Goal: Task Accomplishment & Management: Manage account settings

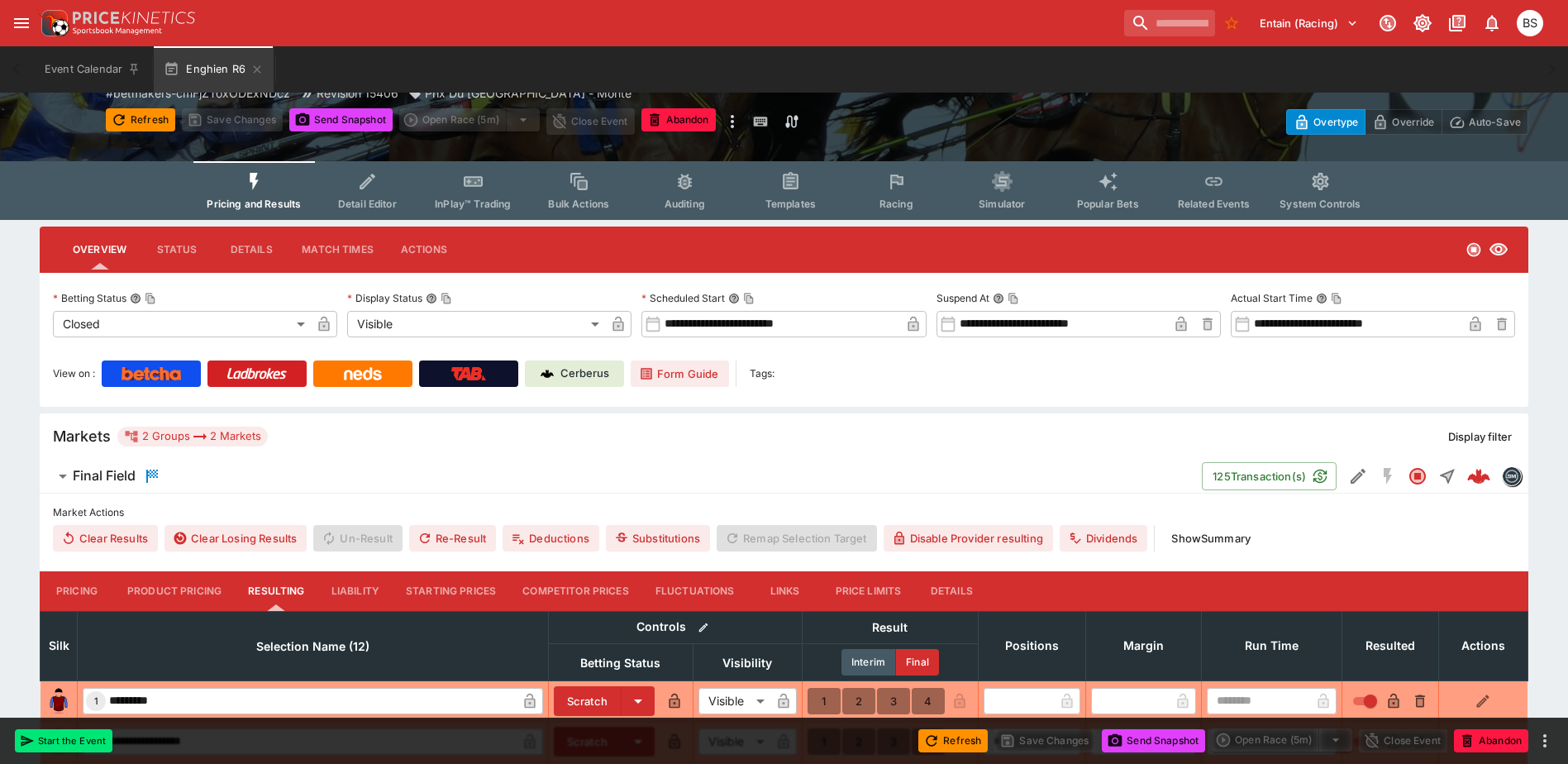
scroll to position [166, 0]
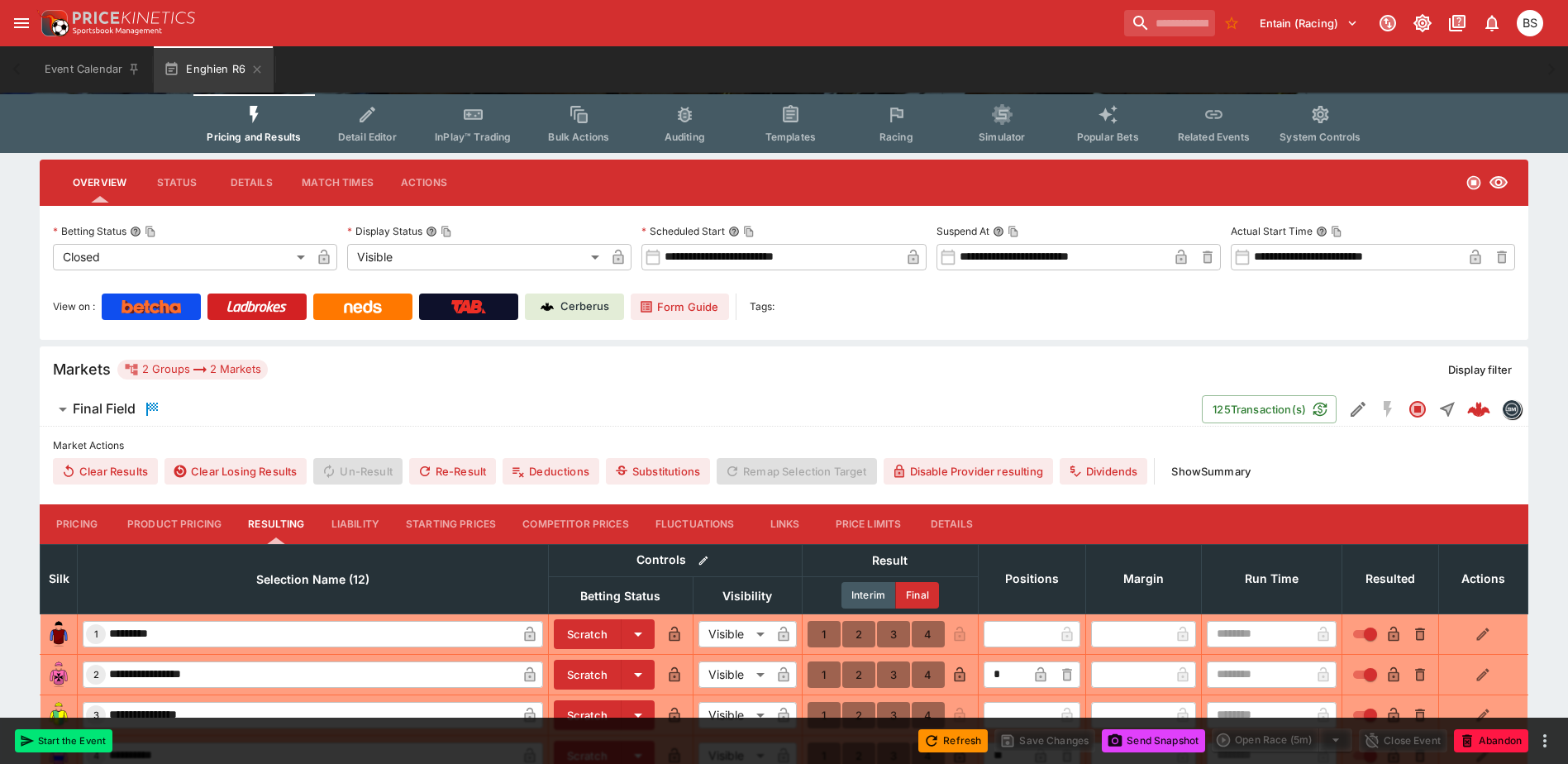
click at [1223, 467] on button "Show Summary" at bounding box center [1211, 471] width 99 height 26
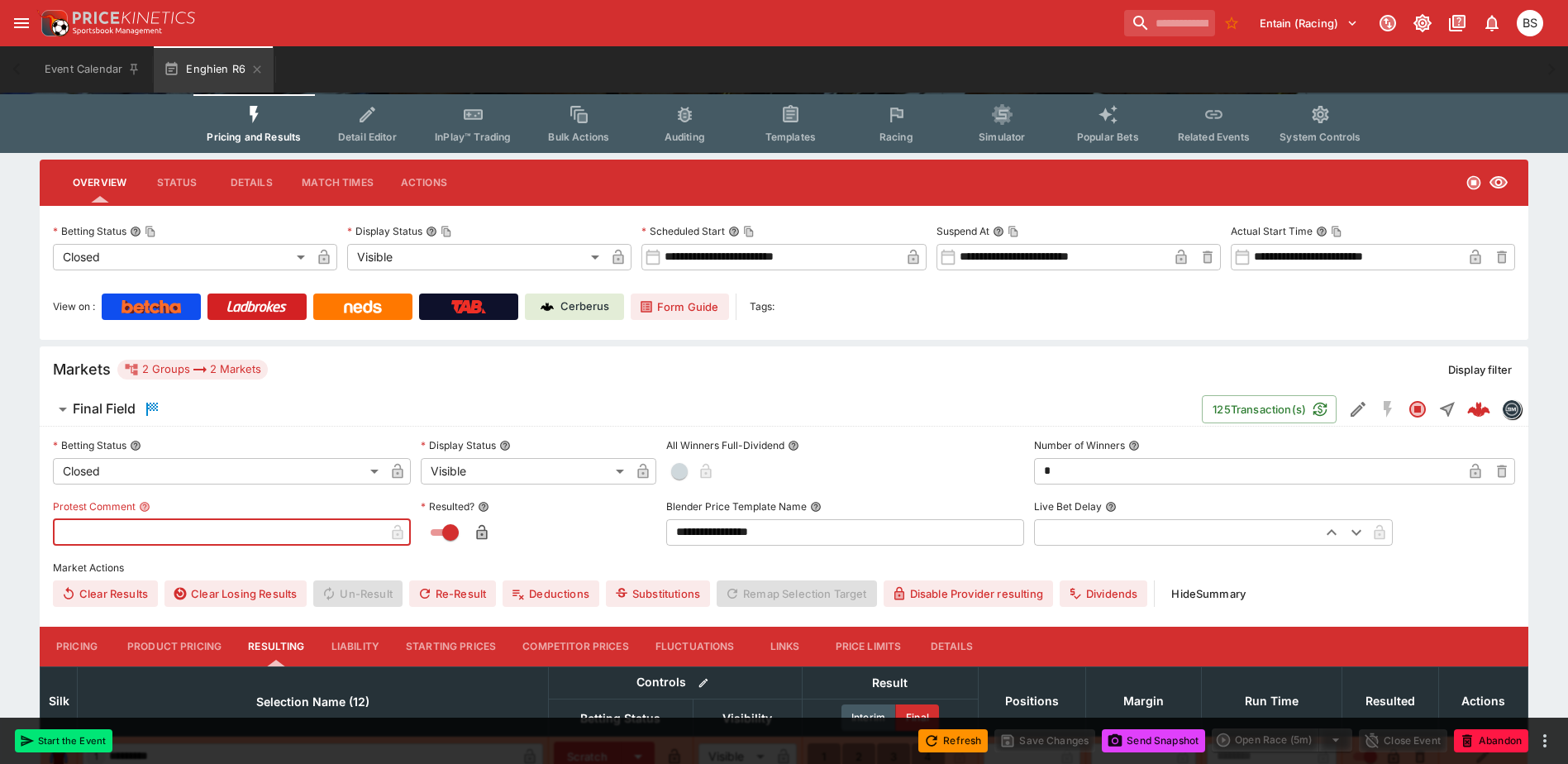
click at [260, 535] on input "text" at bounding box center [219, 532] width 331 height 26
type input "*"
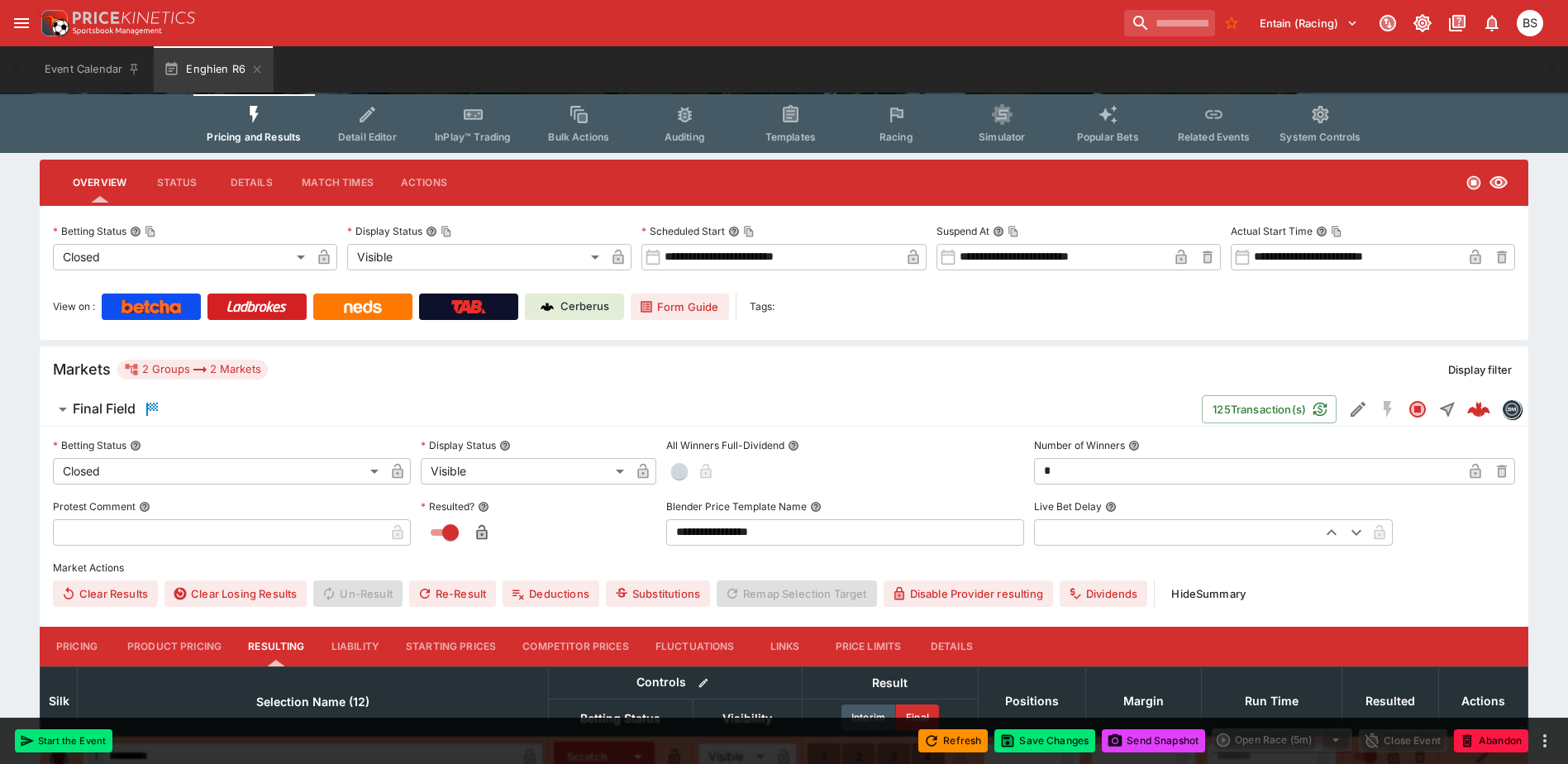
click at [217, 531] on input "text" at bounding box center [219, 532] width 331 height 26
type input "*"
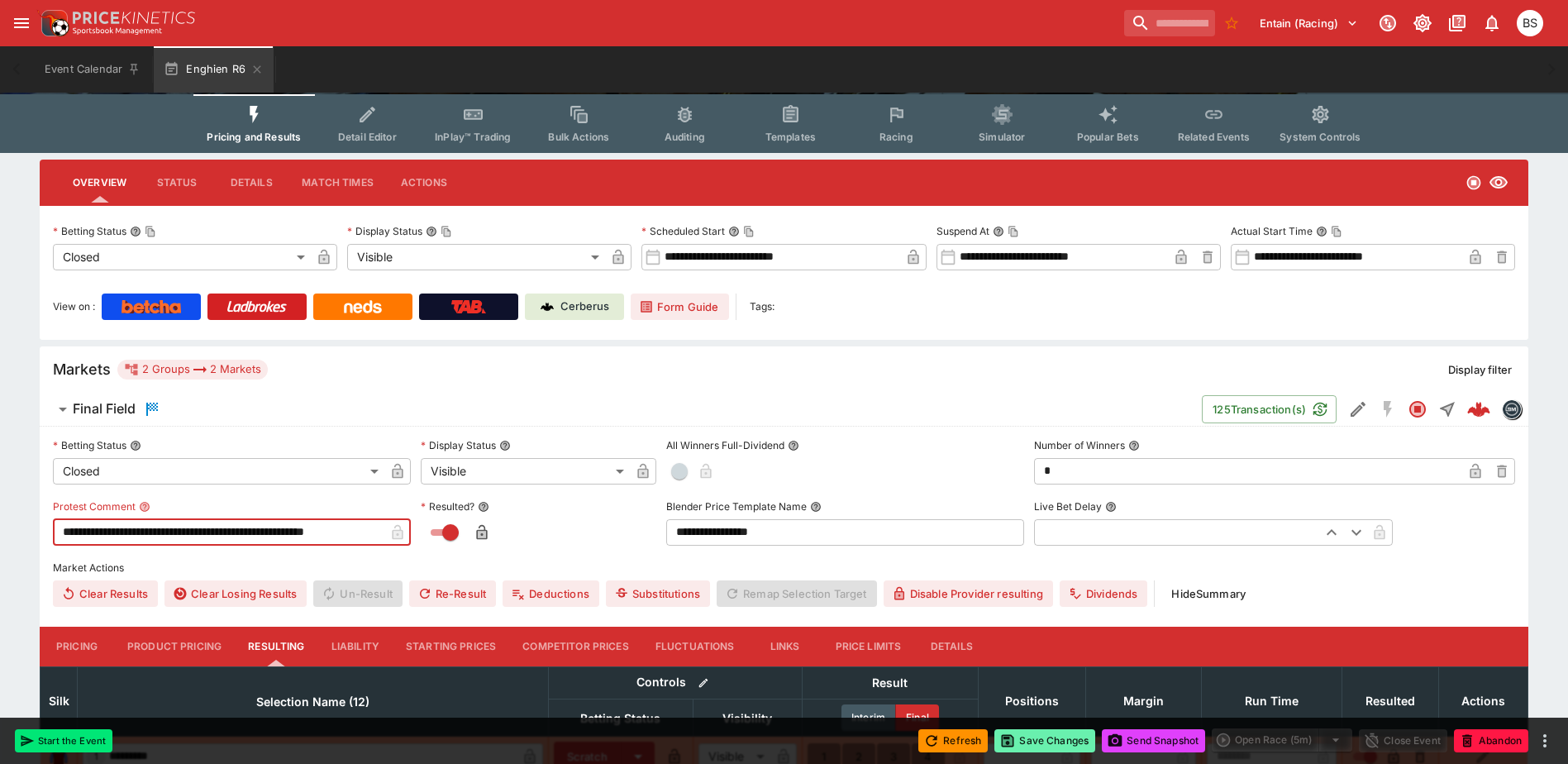
type input "**********"
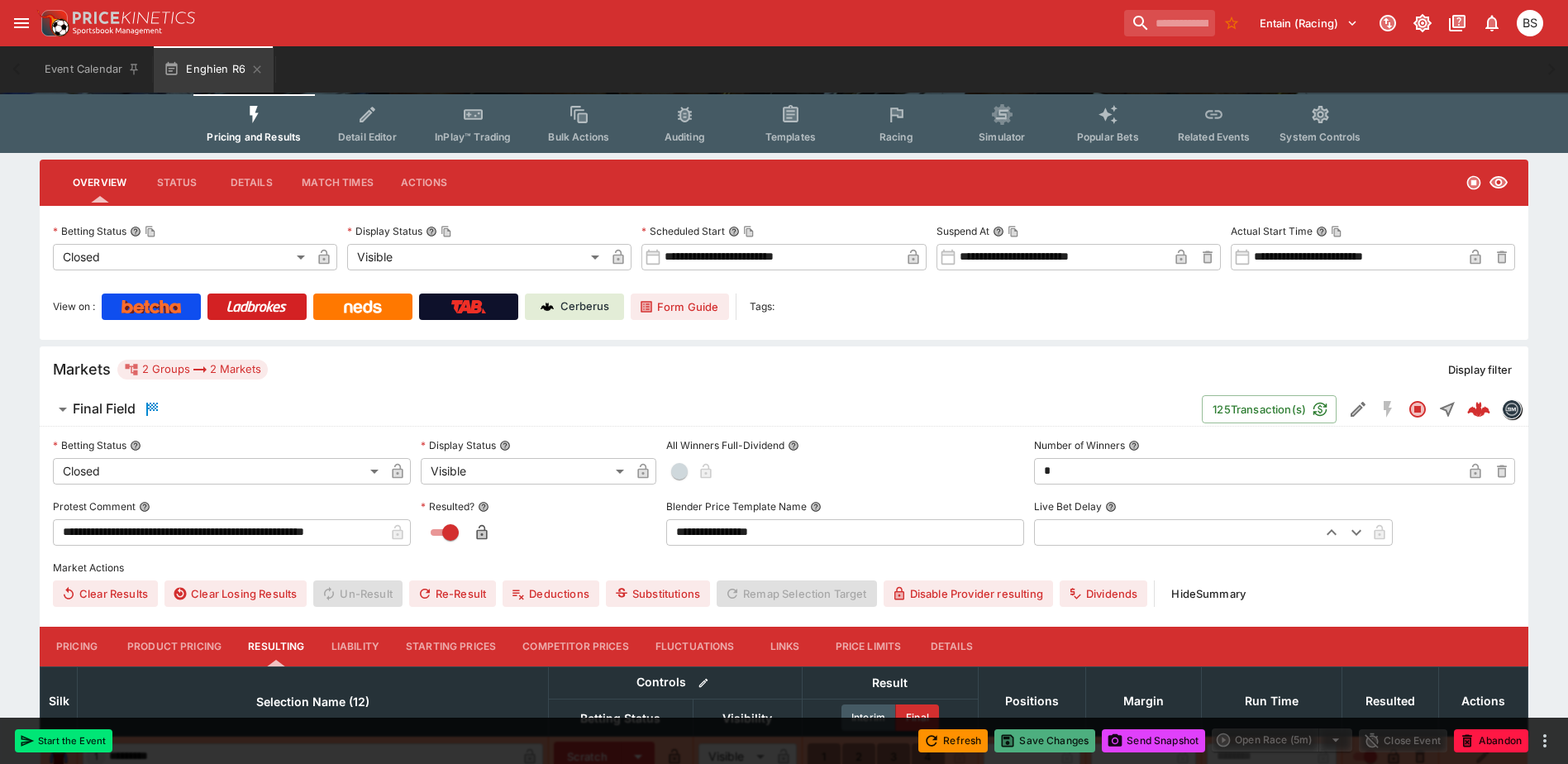
click at [1033, 737] on button "Save Changes" at bounding box center [1044, 741] width 101 height 23
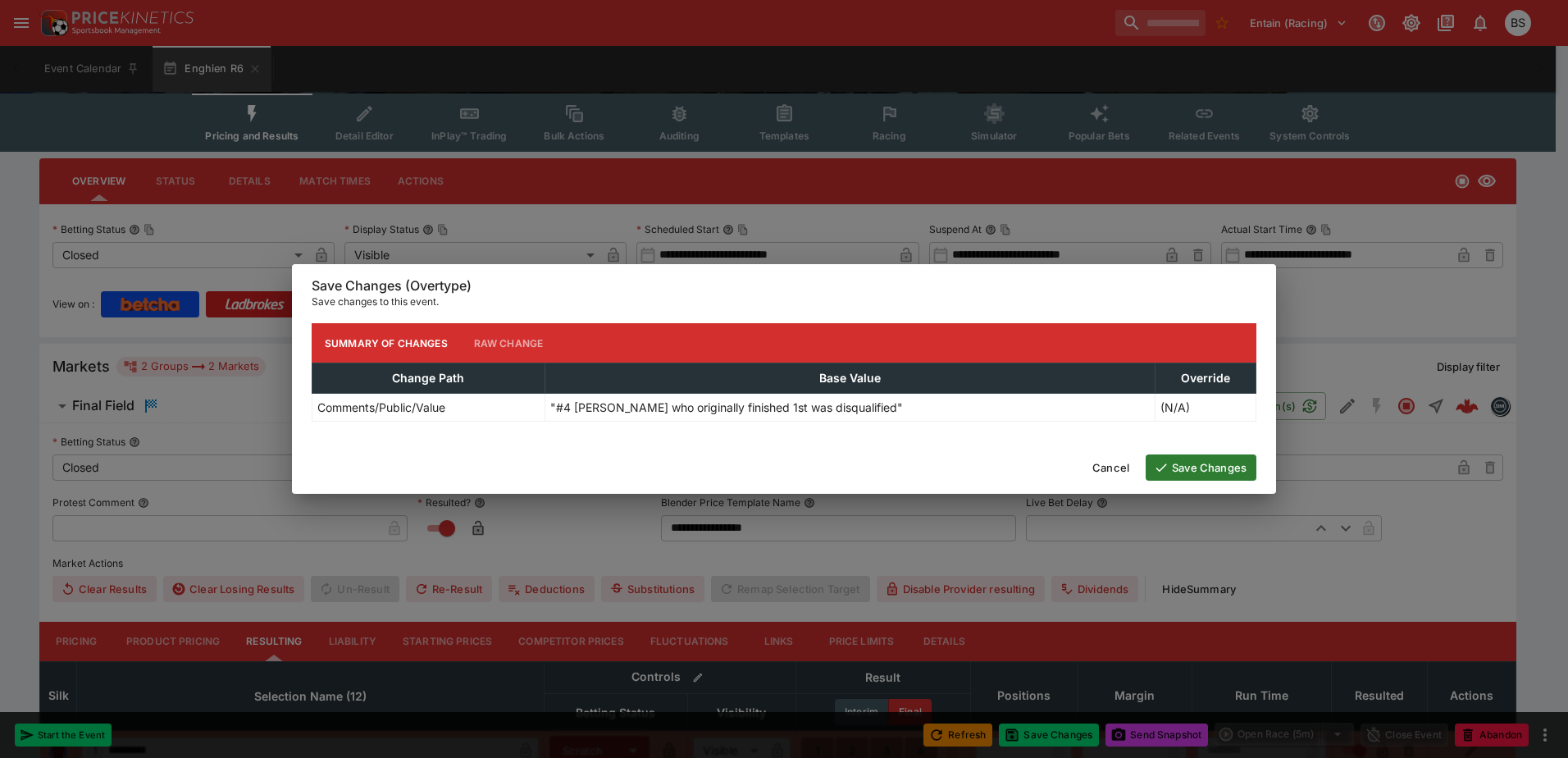
click at [1196, 462] on button "Save Changes" at bounding box center [1201, 468] width 110 height 26
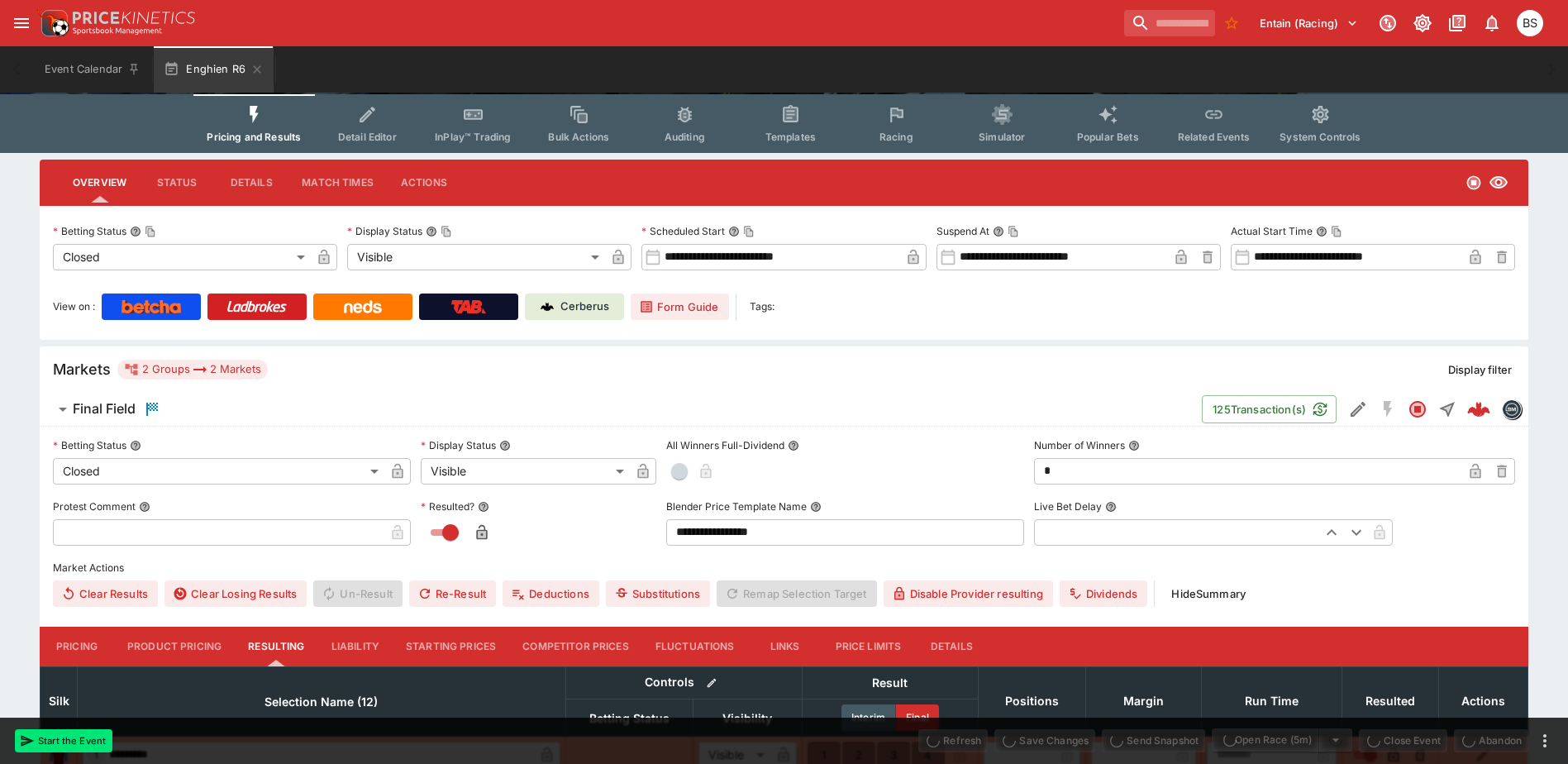
type input "**********"
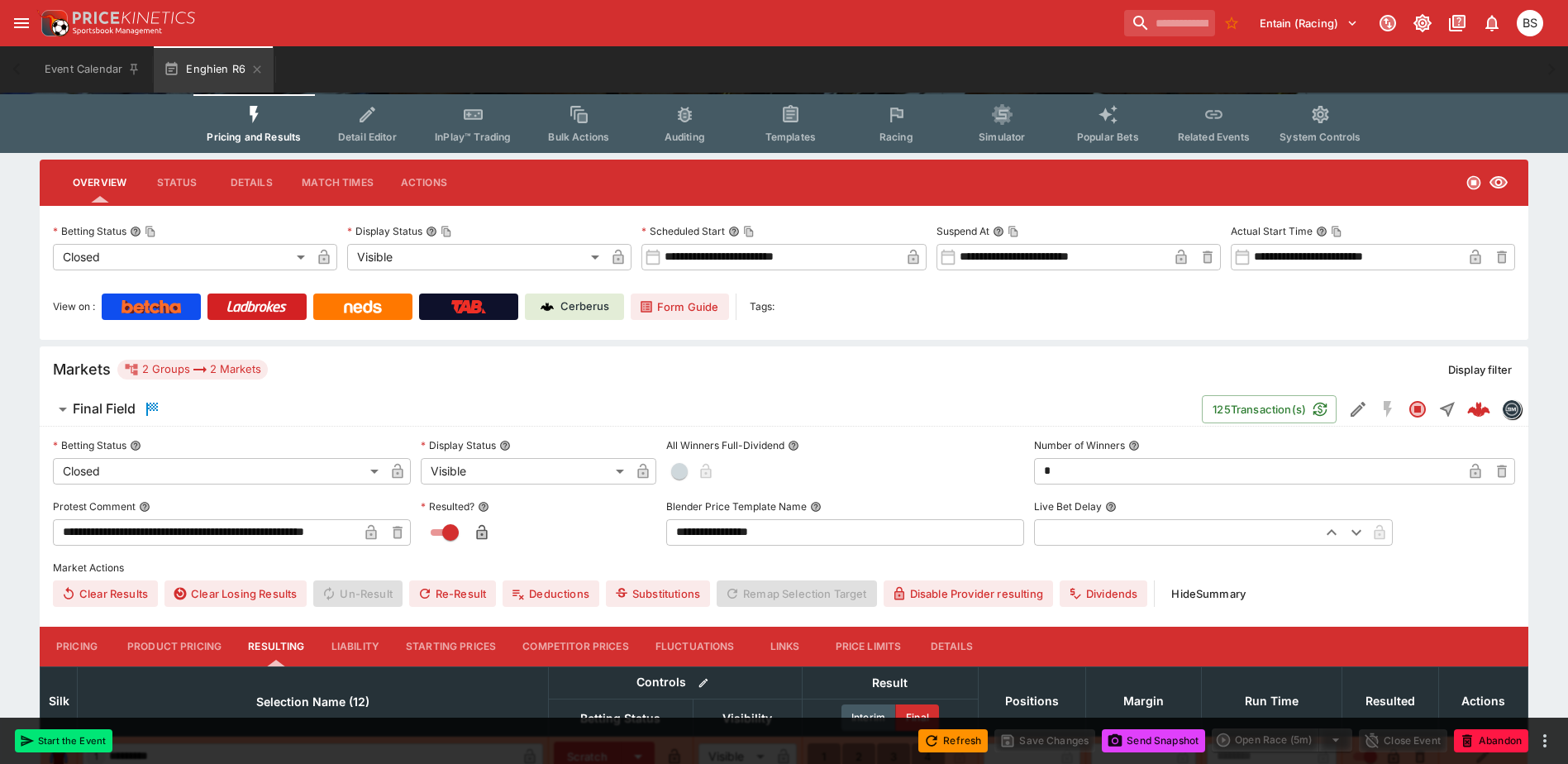
scroll to position [0, 0]
